Goal: Find specific page/section: Find specific page/section

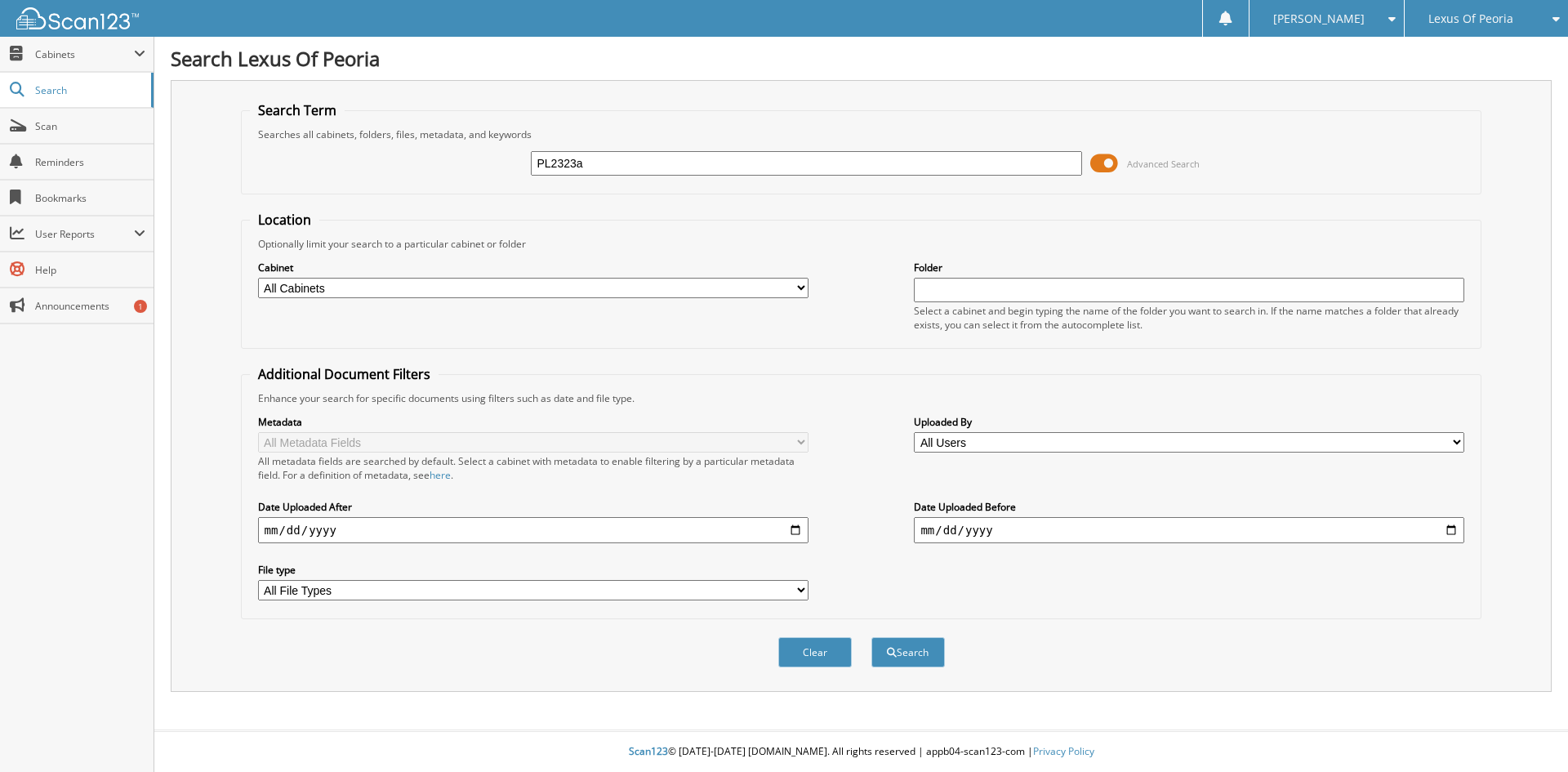
type input "PL2323A"
click at [914, 654] on button "Search" at bounding box center [908, 652] width 73 height 30
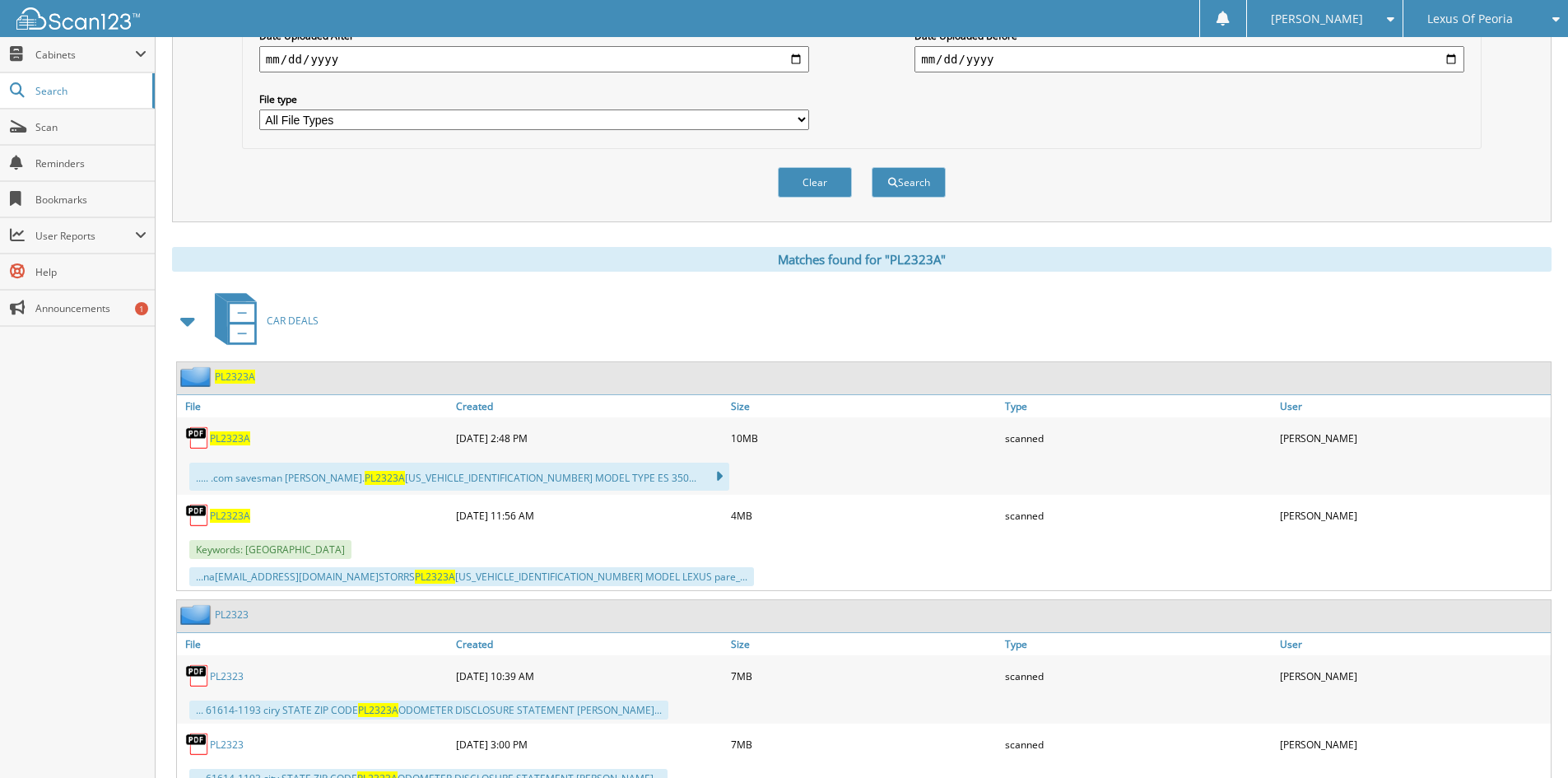
scroll to position [494, 0]
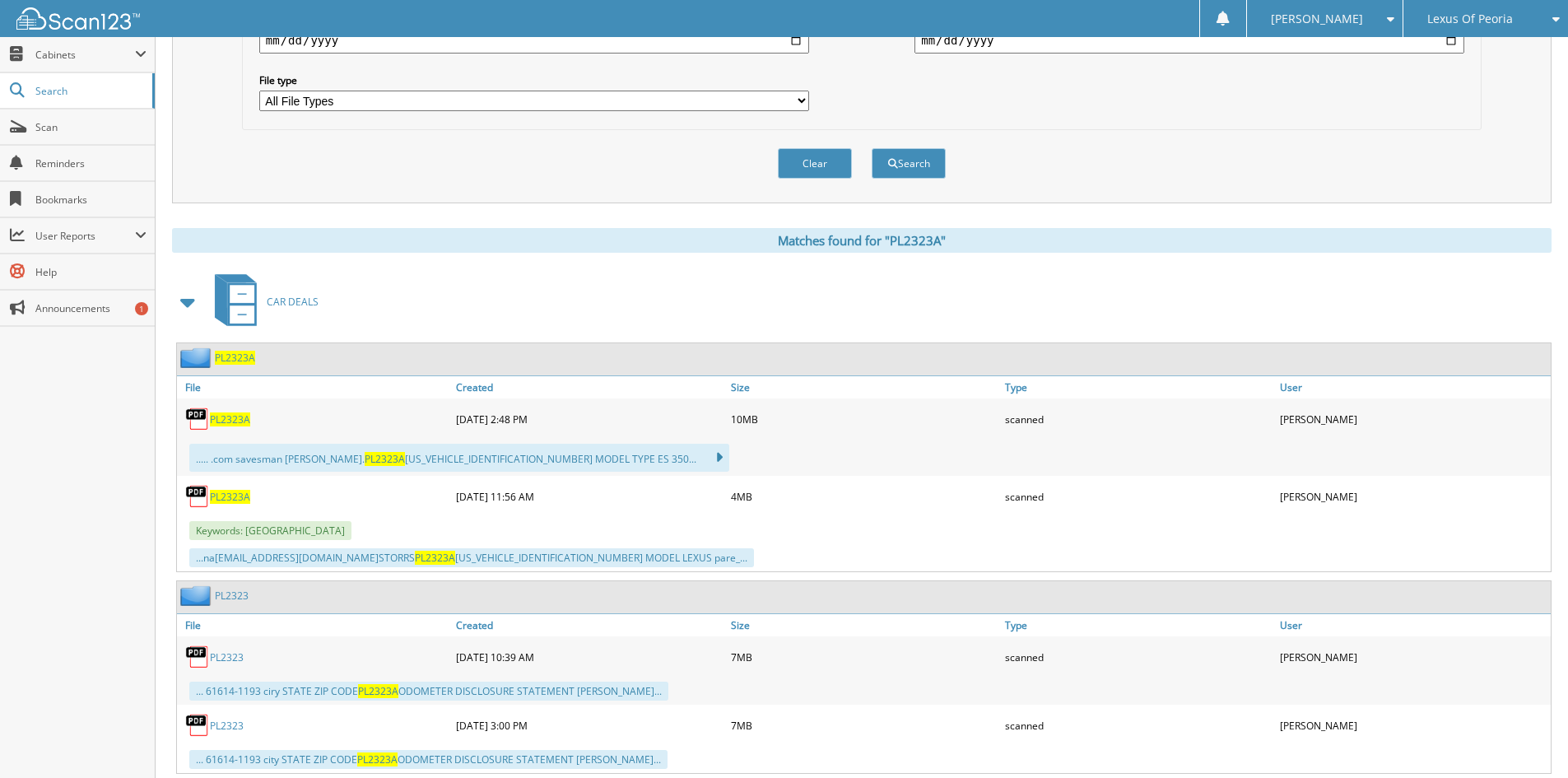
click at [237, 499] on span "PL2323A" at bounding box center [230, 497] width 41 height 14
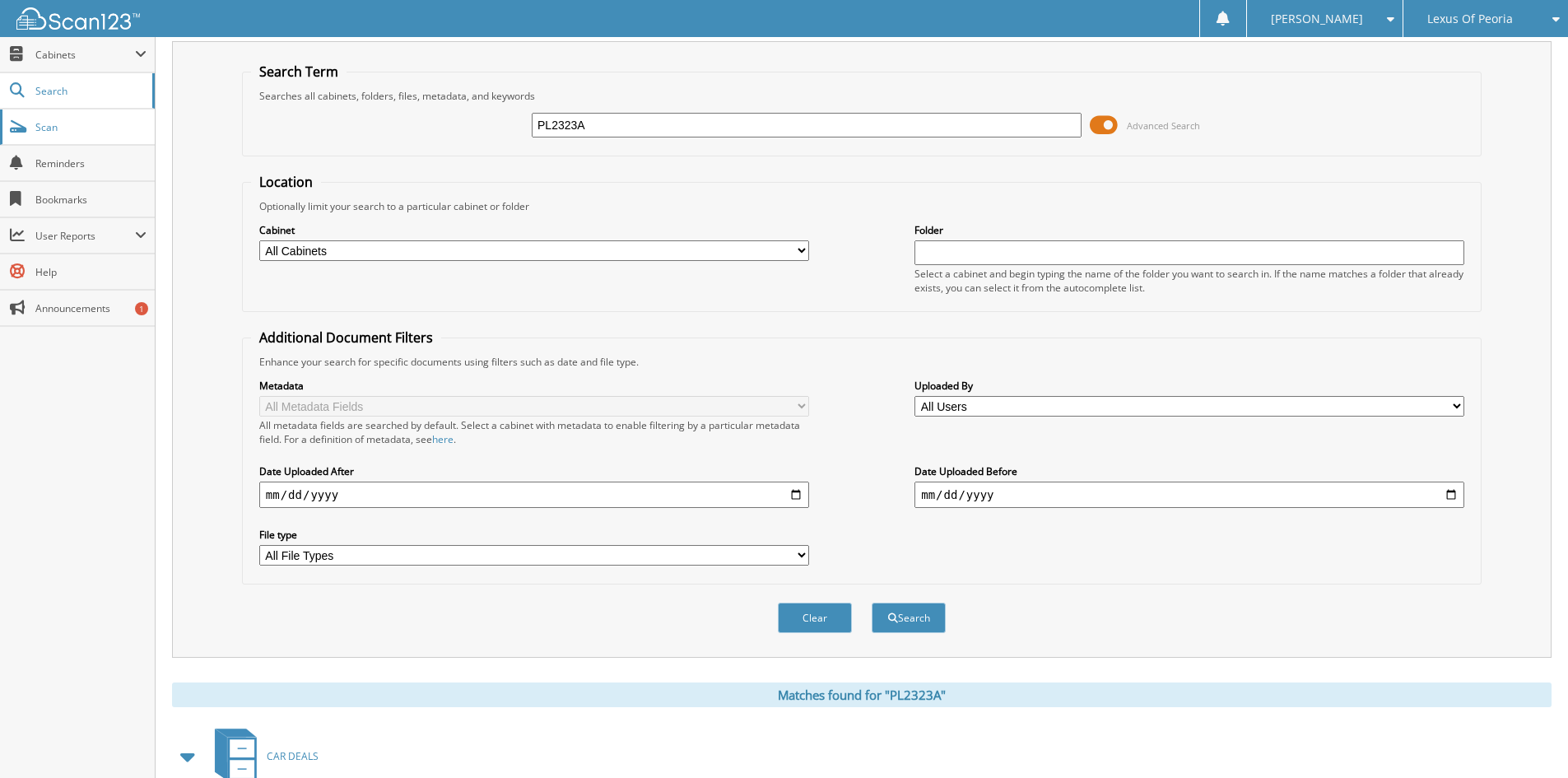
scroll to position [0, 0]
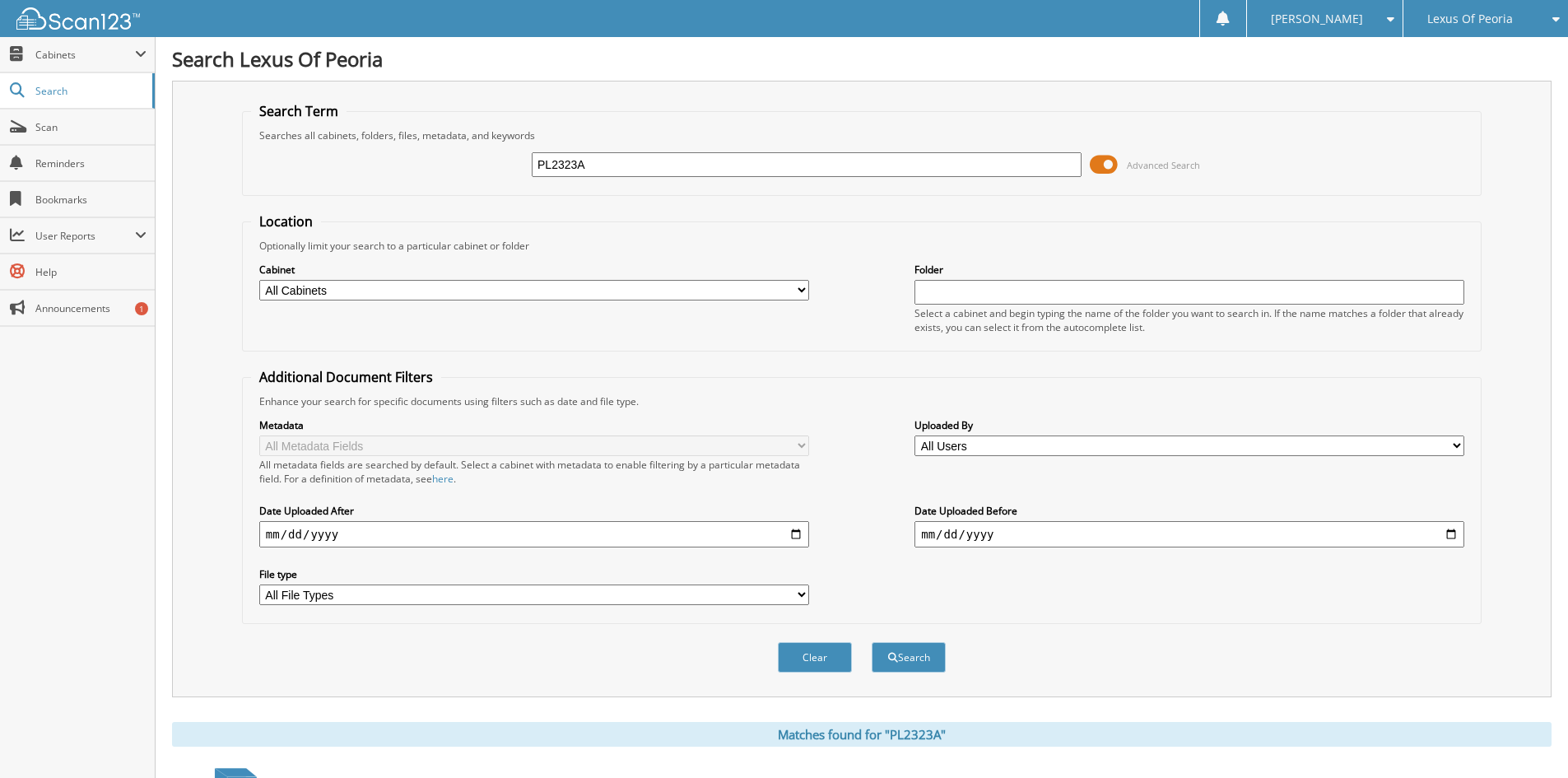
click at [1525, 26] on div "Lexus Of Peoria" at bounding box center [1486, 18] width 149 height 37
click at [1502, 50] on link "Peoria Ford" at bounding box center [1486, 51] width 164 height 29
